Goal: Transaction & Acquisition: Download file/media

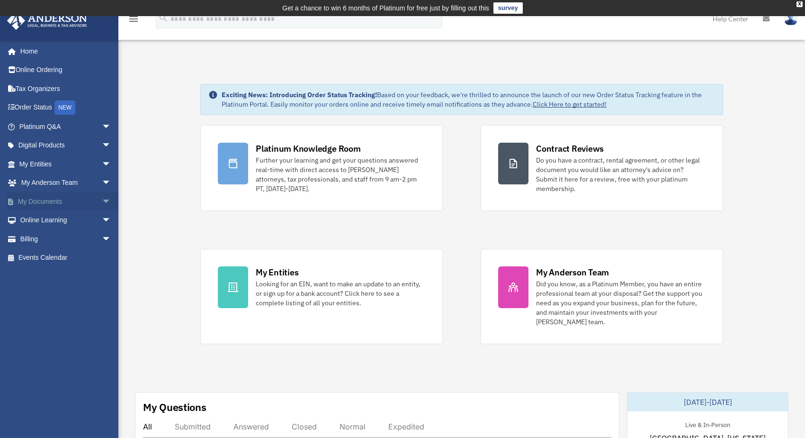
click at [43, 200] on link "My Documents arrow_drop_down" at bounding box center [66, 201] width 119 height 19
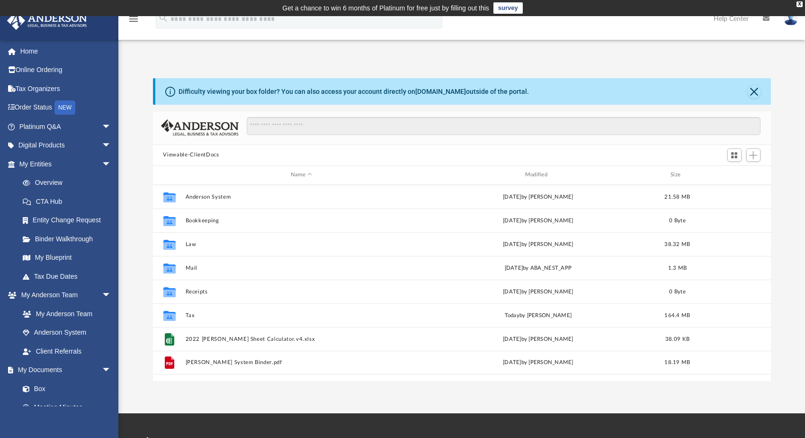
scroll to position [208, 610]
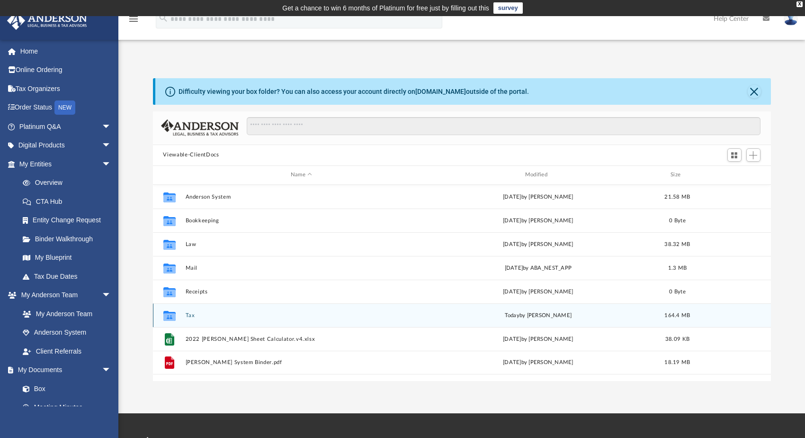
click at [191, 314] on button "Tax" at bounding box center [301, 315] width 232 height 6
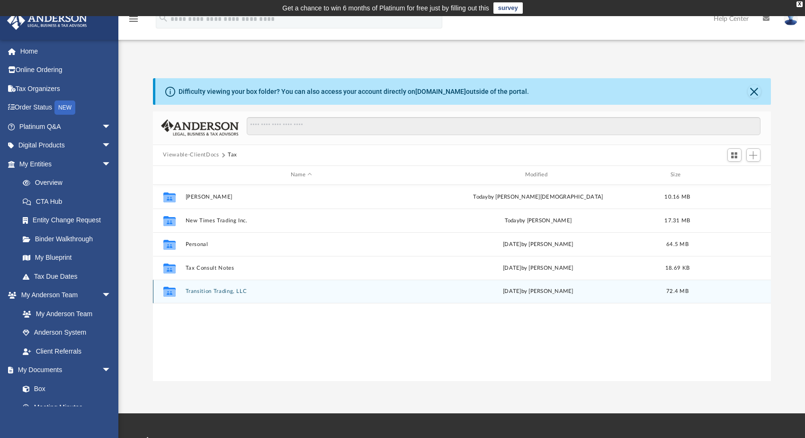
click at [214, 290] on button "Transition Trading, LLC" at bounding box center [301, 291] width 232 height 6
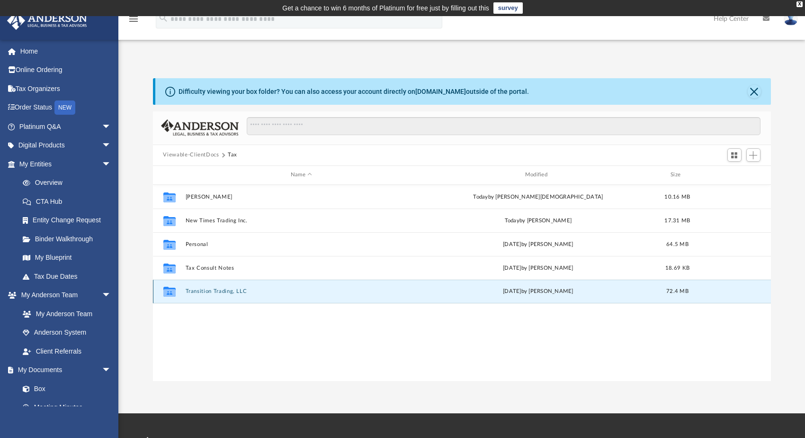
click at [214, 290] on button "Transition Trading, LLC" at bounding box center [301, 291] width 232 height 6
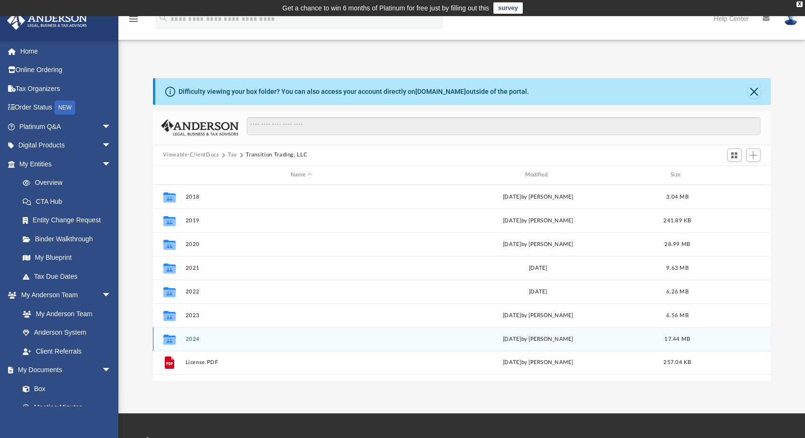
click at [198, 336] on button "2024" at bounding box center [301, 338] width 232 height 6
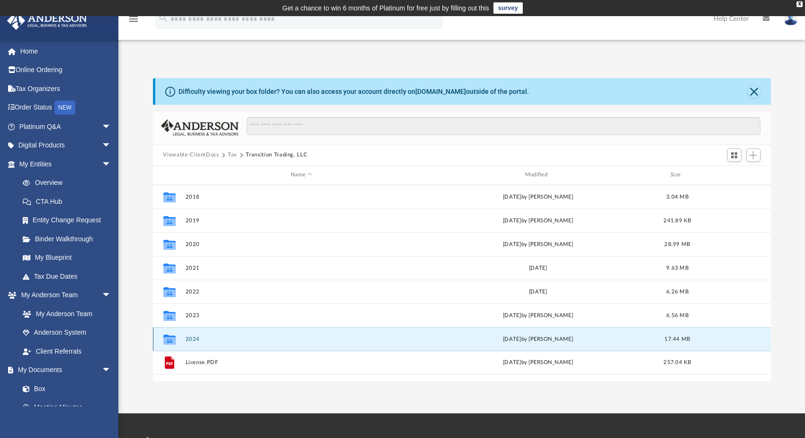
click at [198, 336] on button "2024" at bounding box center [301, 338] width 232 height 6
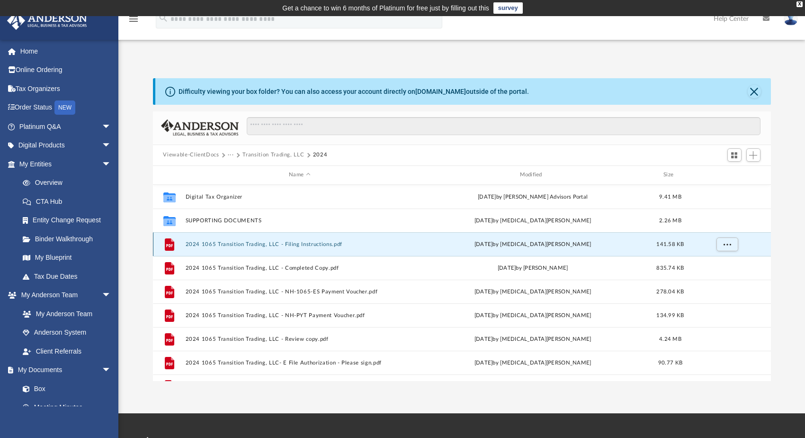
click at [308, 242] on button "2024 1065 Transition Trading, LLC - Filing Instructions.pdf" at bounding box center [299, 244] width 229 height 6
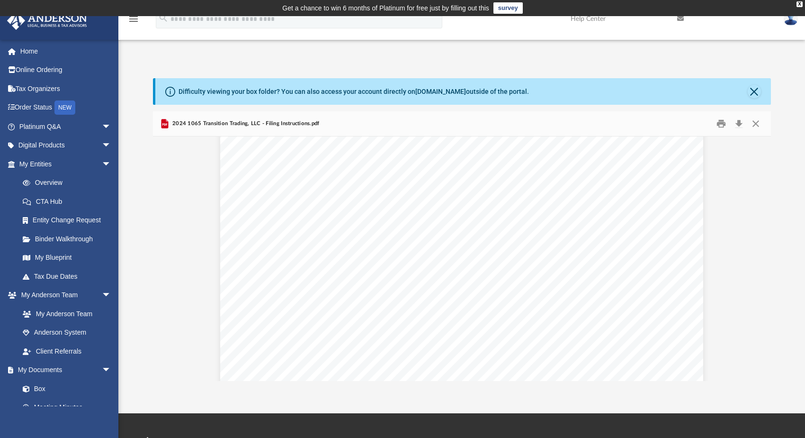
scroll to position [0, 0]
click at [754, 92] on button "Close" at bounding box center [754, 91] width 13 height 13
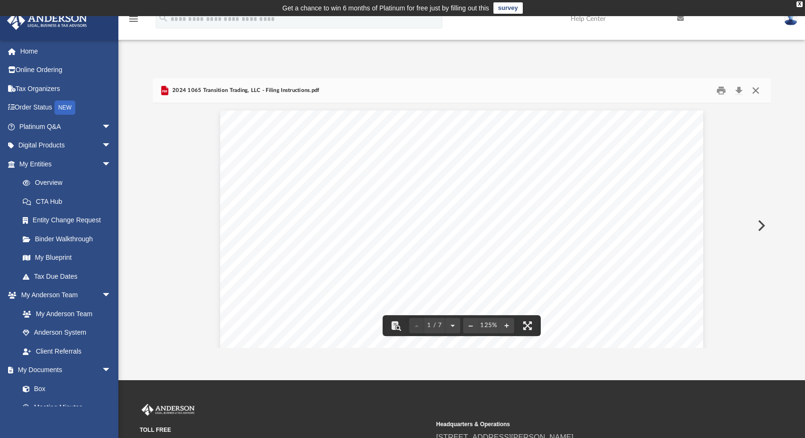
click at [758, 89] on button "Close" at bounding box center [755, 90] width 17 height 15
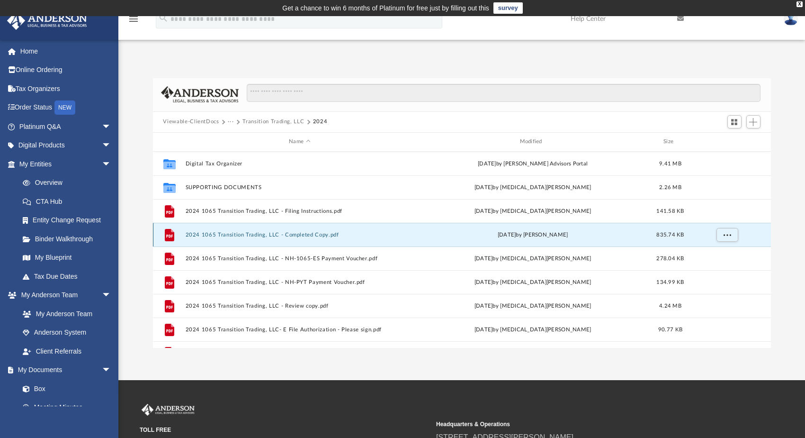
click at [262, 237] on button "2024 1065 Transition Trading, LLC - Completed Copy.pdf" at bounding box center [299, 234] width 229 height 6
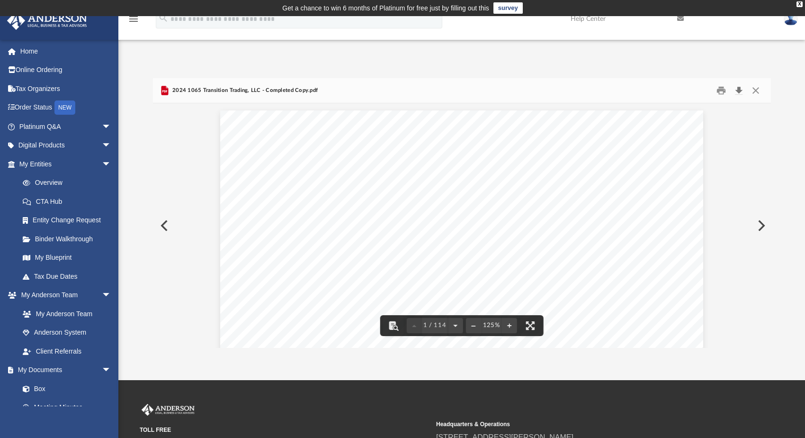
click at [739, 93] on button "Download" at bounding box center [739, 90] width 17 height 15
